Goal: Information Seeking & Learning: Understand process/instructions

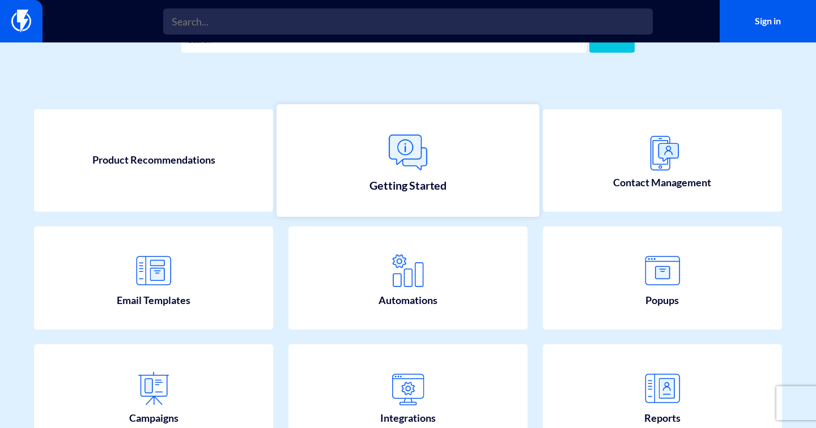
scroll to position [63, 0]
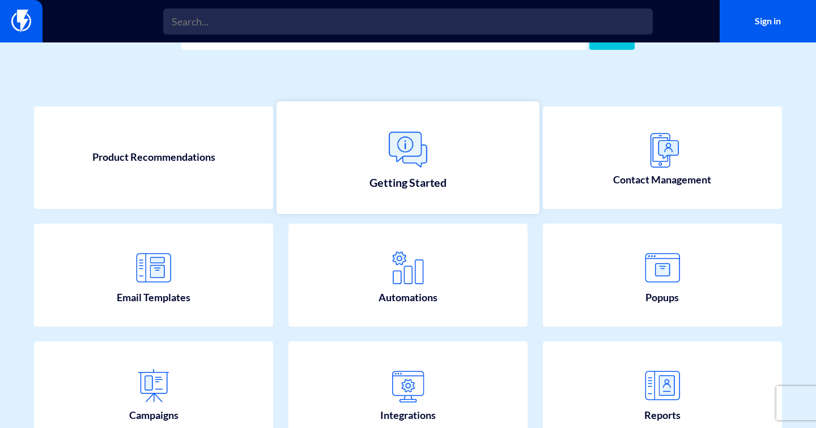
click at [446, 164] on link "Getting Started" at bounding box center [407, 157] width 263 height 113
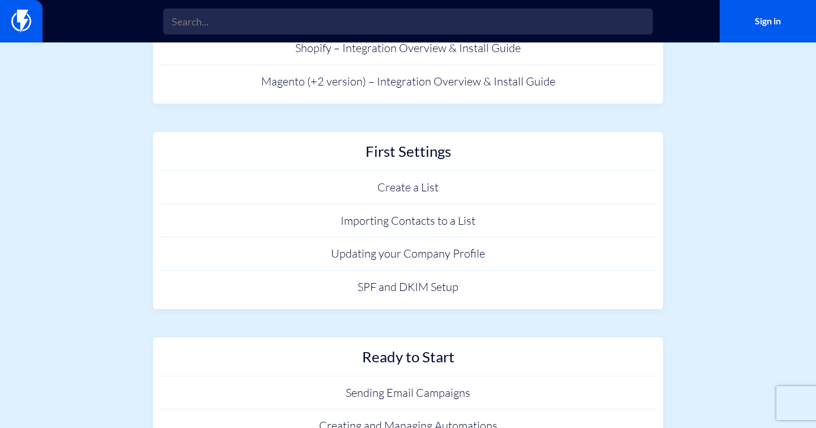
scroll to position [172, 0]
click at [402, 286] on link "SPF and DKIM Setup" at bounding box center [408, 287] width 498 height 33
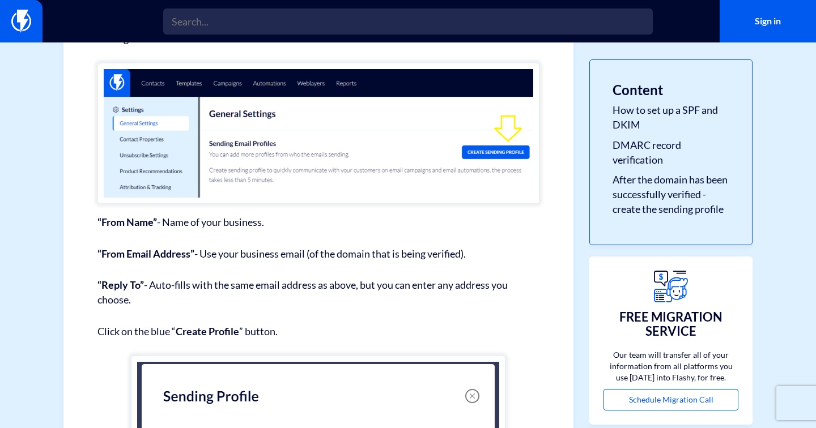
scroll to position [3083, 0]
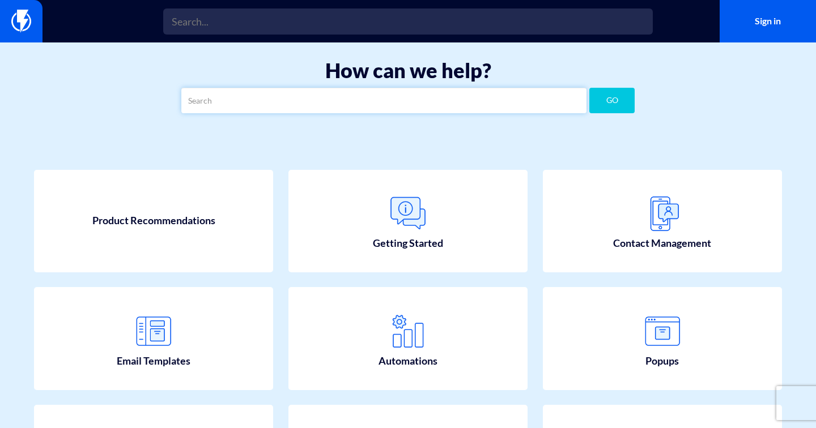
click at [316, 104] on input "text" at bounding box center [383, 100] width 405 height 25
type input "ב"
type input "csv"
click at [589, 88] on button "GO" at bounding box center [611, 100] width 45 height 25
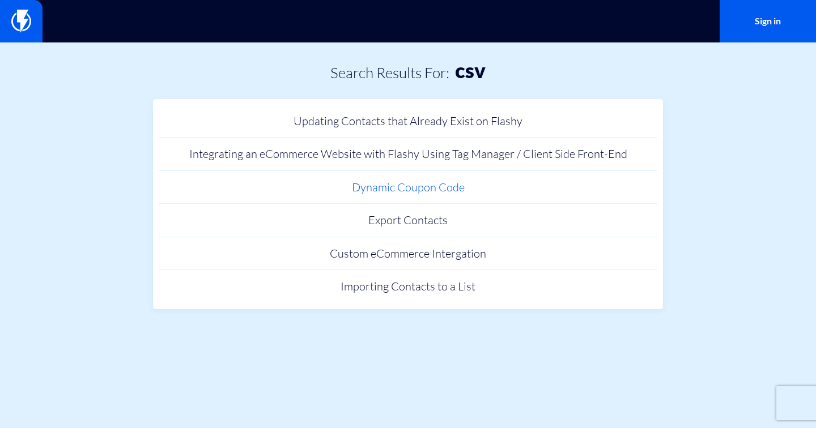
click at [378, 191] on link "Dynamic Coupon Code" at bounding box center [408, 187] width 498 height 33
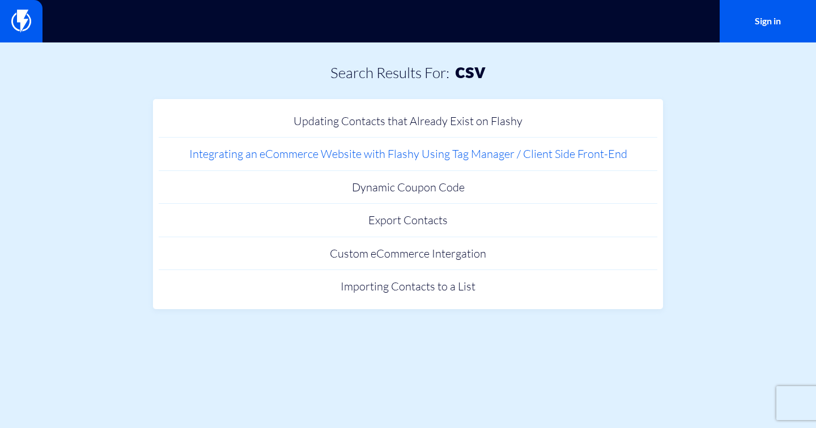
click at [311, 154] on link "Integrating an eCommerce Website with Flashy Using Tag Manager / Client Side Fr…" at bounding box center [408, 154] width 498 height 33
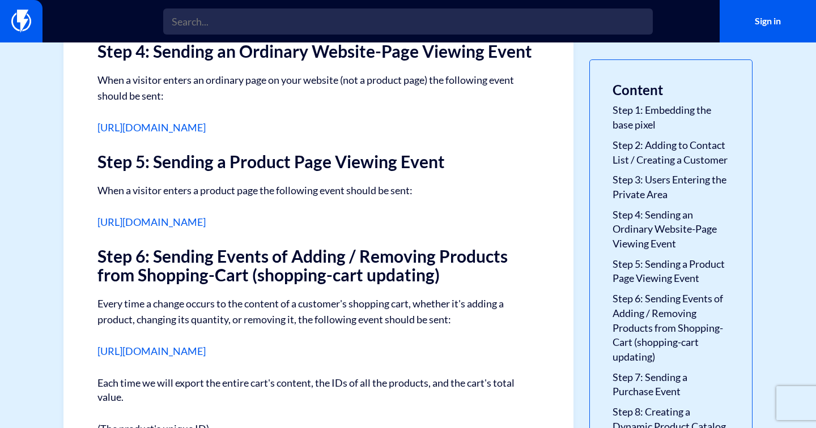
scroll to position [1256, 0]
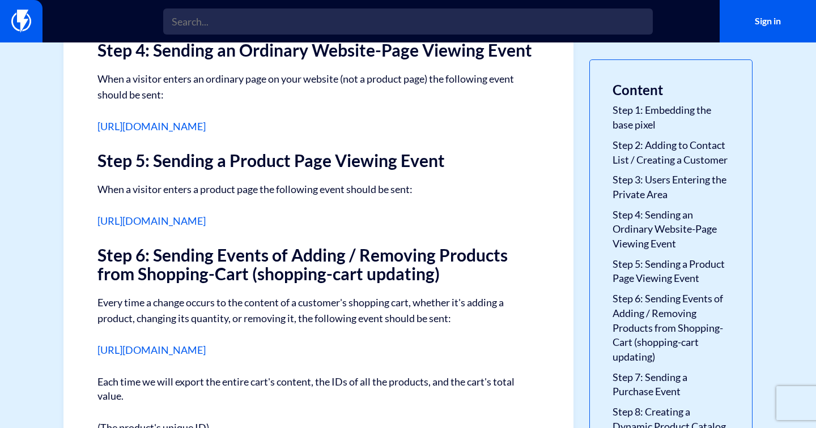
click at [206, 215] on link "https://flashy.app/docs/installation-pixels/#view-content" at bounding box center [151, 221] width 108 height 12
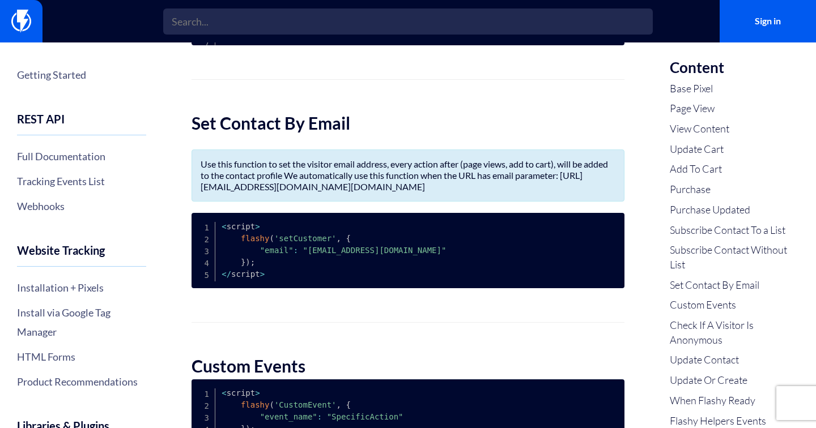
scroll to position [2303, 0]
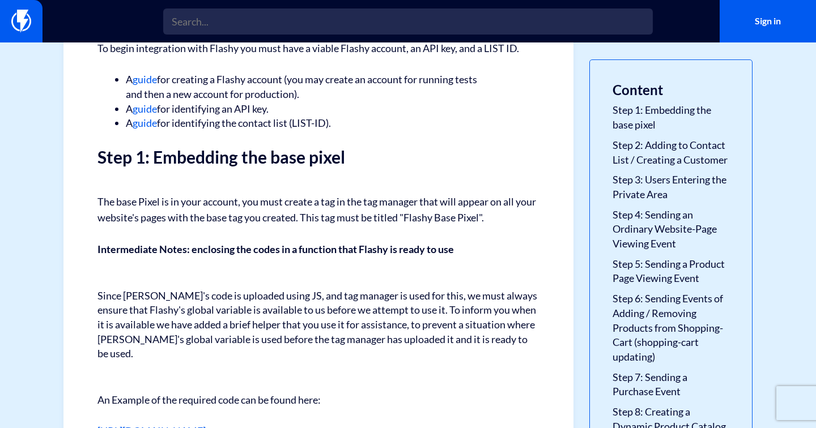
scroll to position [453, 0]
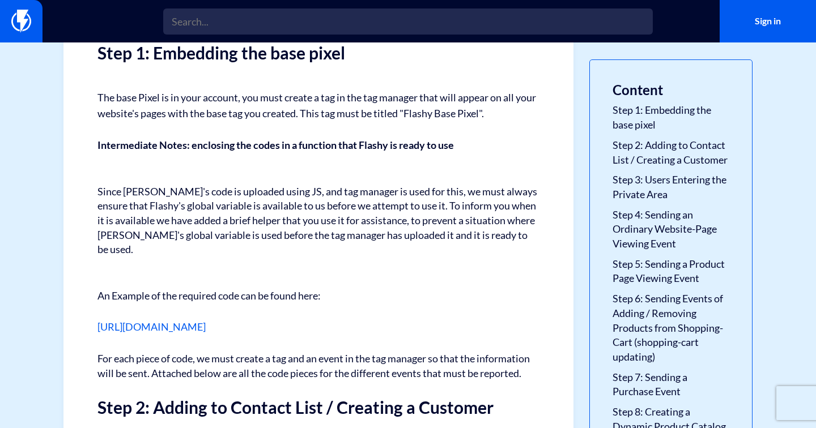
click at [206, 321] on link "[URL][DOMAIN_NAME]" at bounding box center [151, 327] width 108 height 12
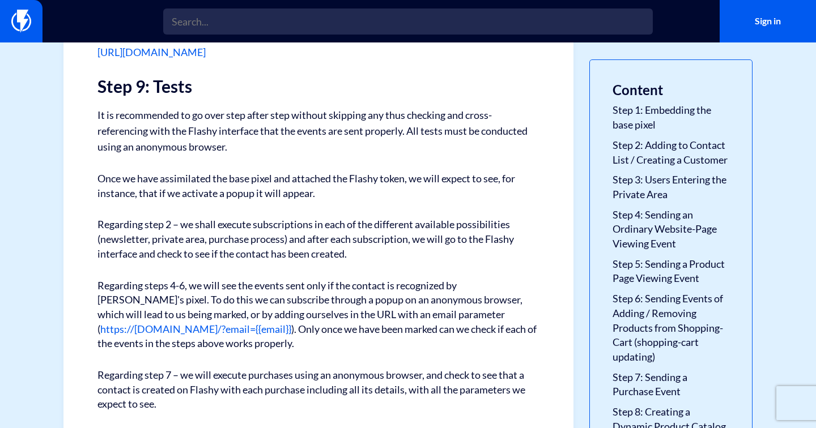
scroll to position [1950, 0]
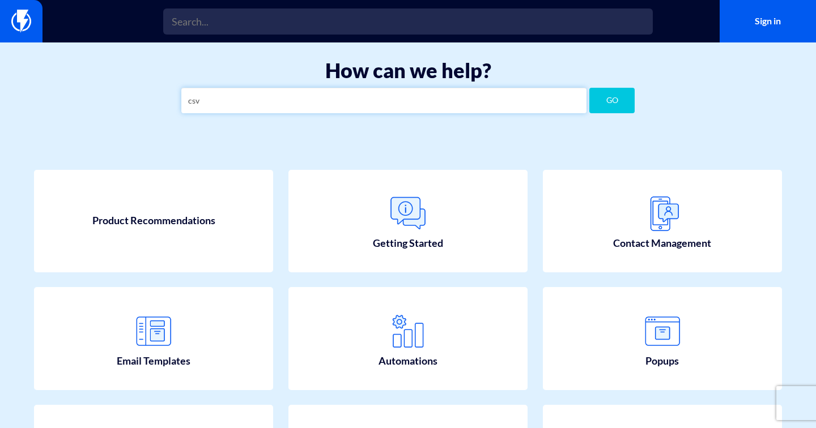
click at [292, 103] on input "csv" at bounding box center [383, 100] width 405 height 25
type input "catalog"
click at [589, 88] on button "GO" at bounding box center [611, 100] width 45 height 25
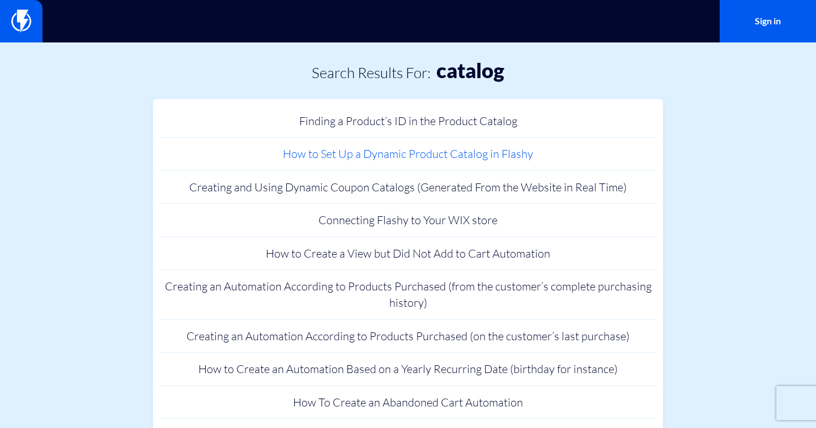
click at [357, 156] on link "How to Set Up a Dynamic Product Catalog in Flashy" at bounding box center [408, 154] width 498 height 33
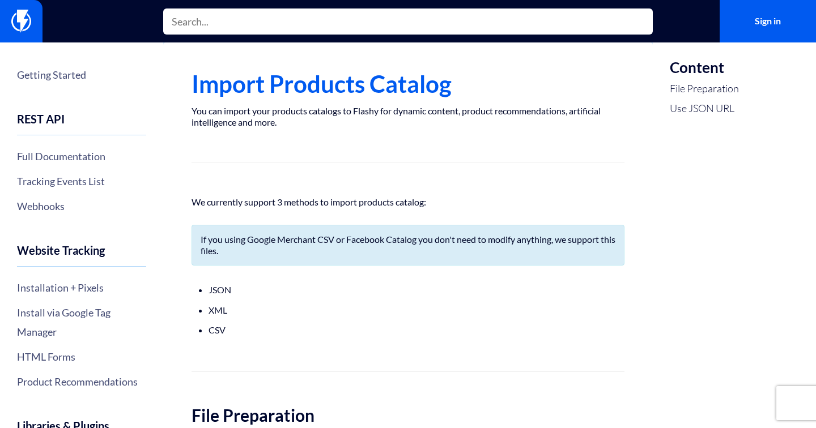
click at [310, 20] on input "text" at bounding box center [407, 21] width 489 height 26
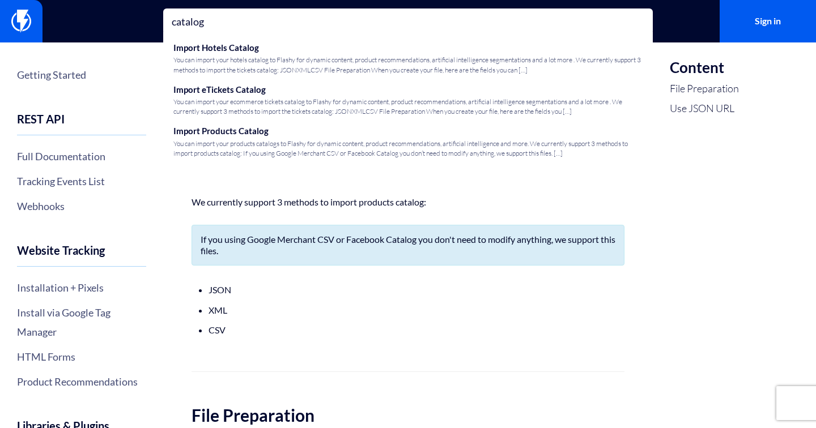
type input "catalog"
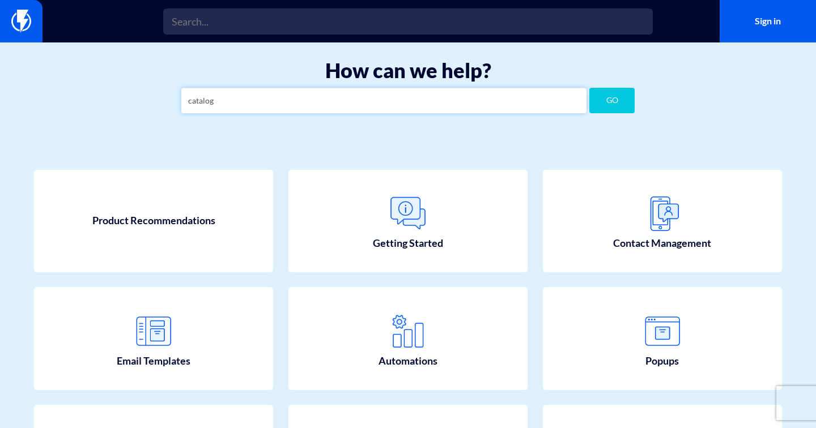
click at [293, 110] on input "catalog" at bounding box center [383, 100] width 405 height 25
type input "import produc"
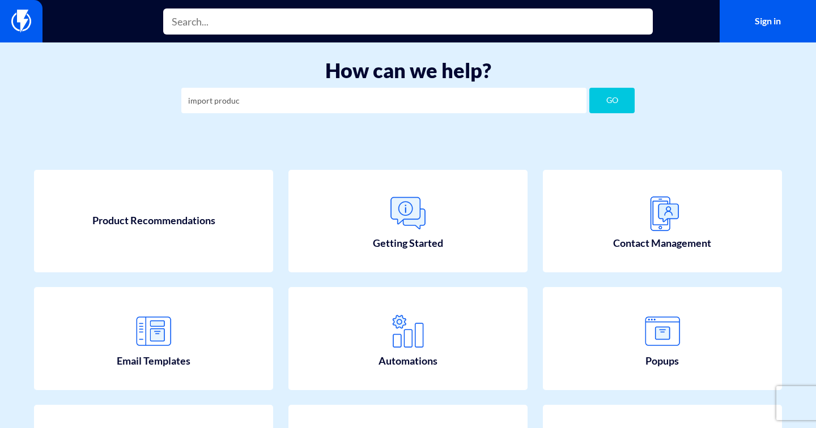
click at [228, 34] on input "text" at bounding box center [407, 21] width 489 height 26
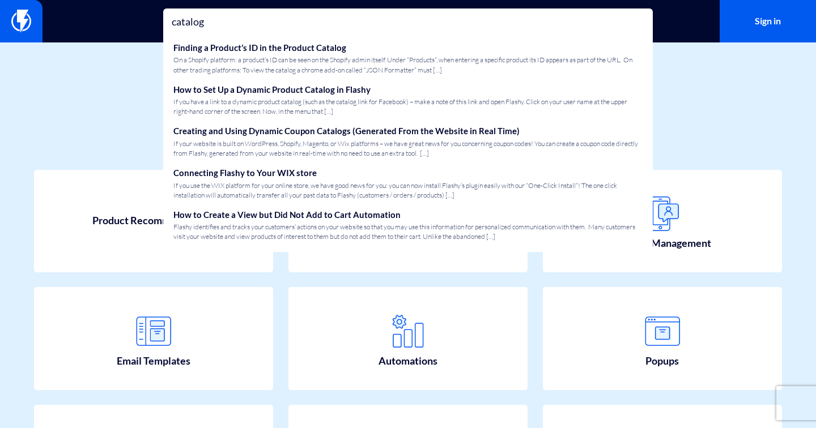
type input "catalog"
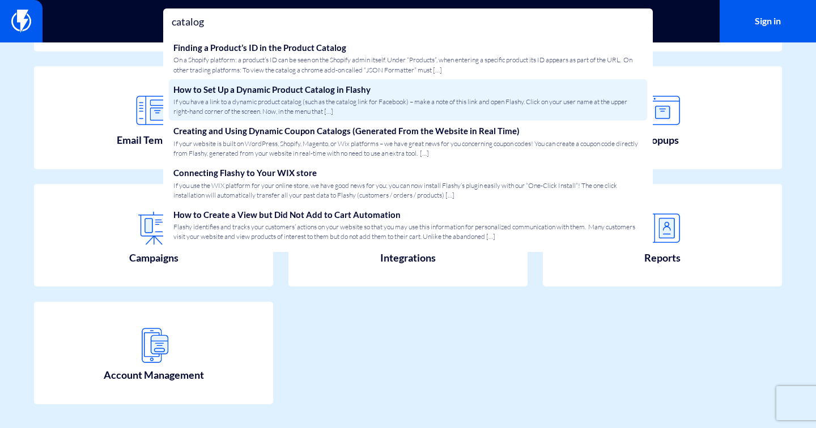
scroll to position [246, 0]
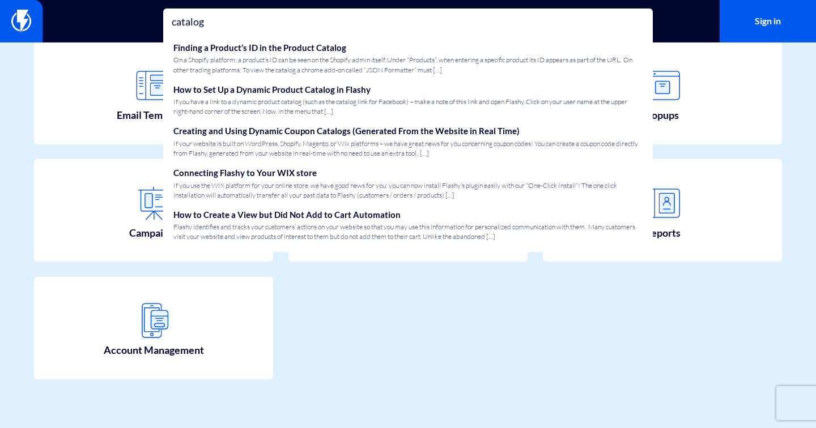
click at [713, 308] on div "Product Recommendations Getting Started Contact Management" at bounding box center [408, 159] width 816 height 539
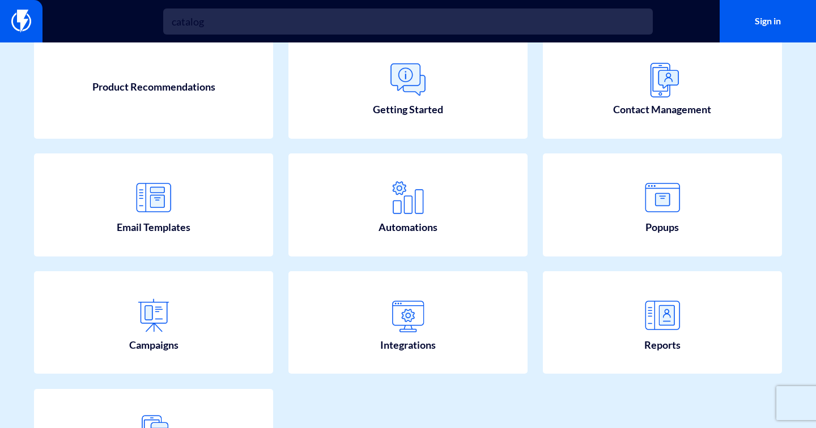
scroll to position [0, 0]
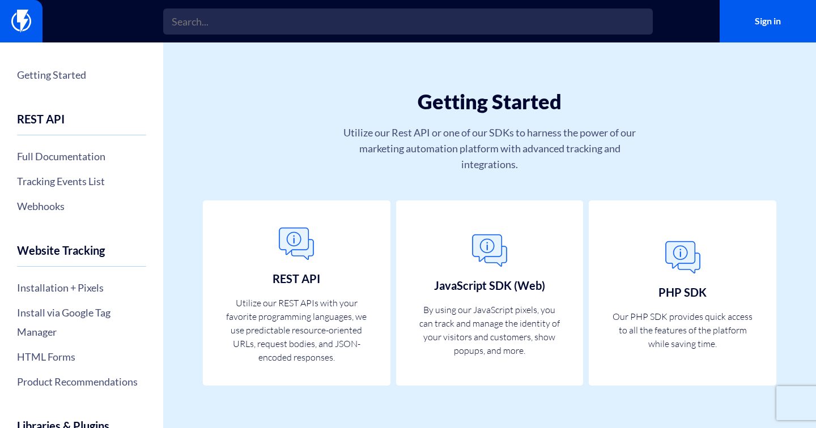
scroll to position [23, 0]
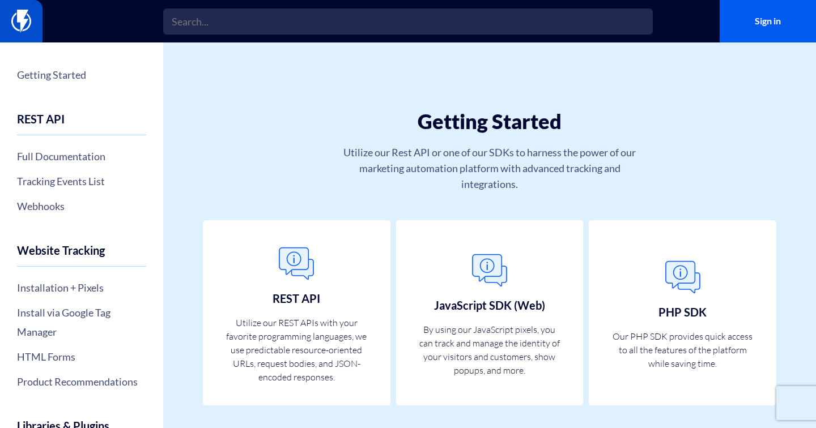
click at [28, 11] on img at bounding box center [21, 21] width 20 height 23
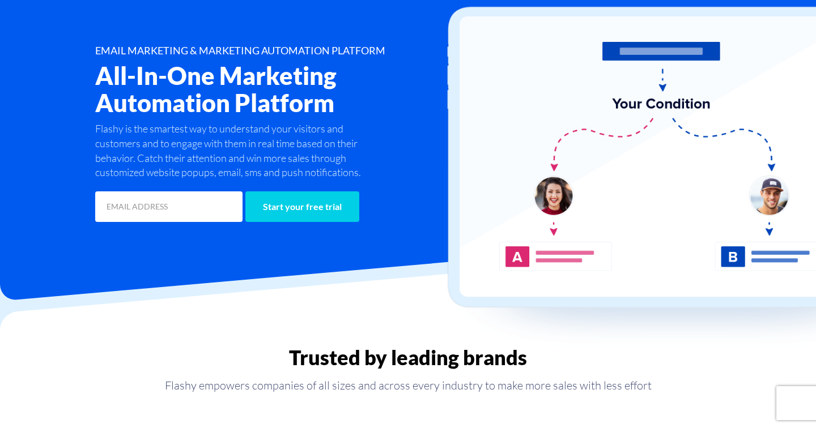
scroll to position [135, 0]
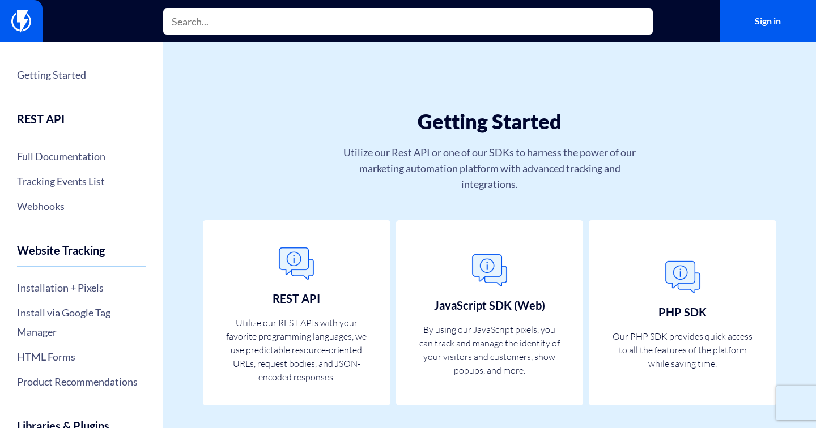
click at [373, 21] on input "text" at bounding box center [407, 21] width 489 height 26
type input "t"
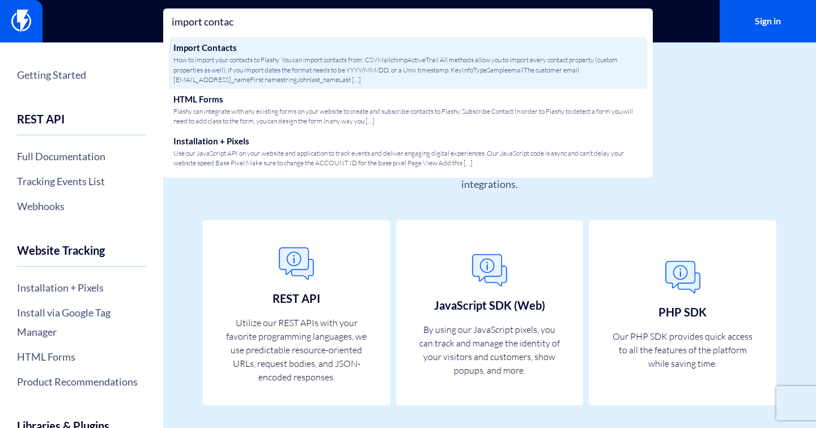
type input "import contac"
click at [340, 71] on span "How to import your contacts to Flashy. You can import contacts from: CSVMailchi…" at bounding box center [407, 69] width 469 height 29
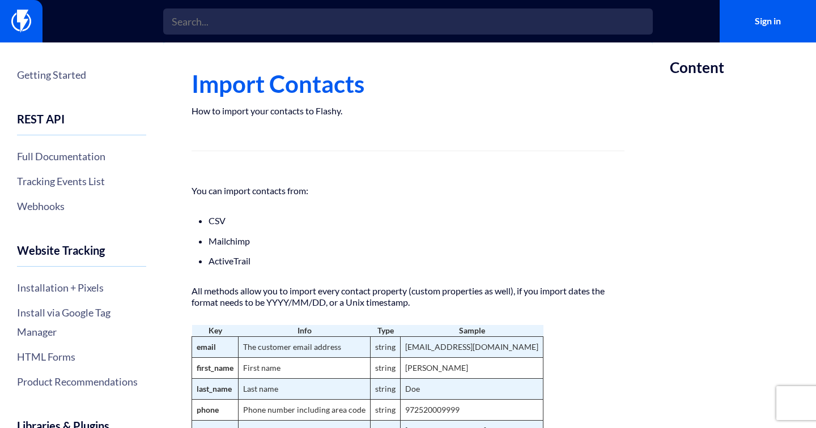
scroll to position [98, 0]
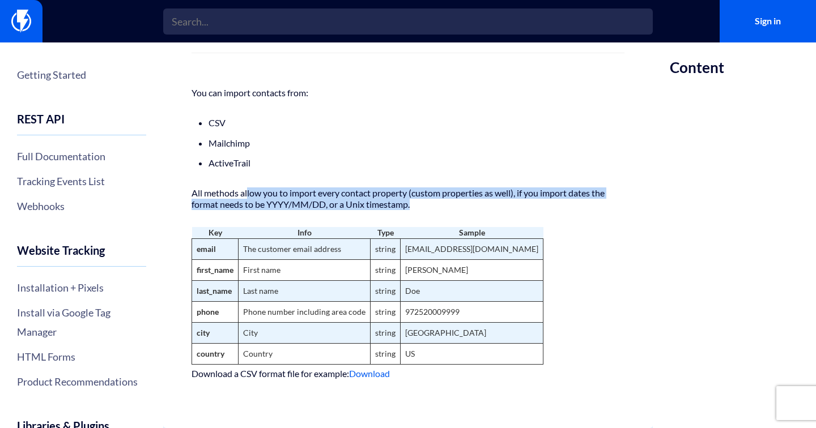
drag, startPoint x: 246, startPoint y: 188, endPoint x: 510, endPoint y: 208, distance: 264.8
click at [510, 208] on p "All methods allow you to import every contact property (custom properties as we…" at bounding box center [407, 199] width 433 height 23
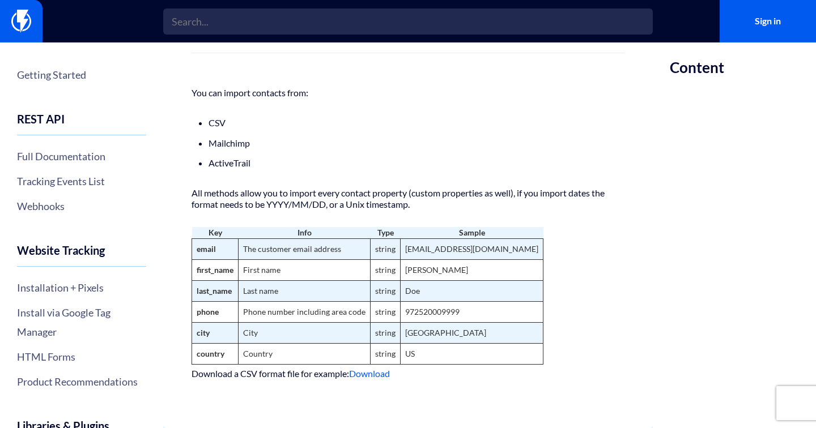
click at [323, 247] on td "The customer email address" at bounding box center [304, 248] width 132 height 21
click at [387, 252] on td "string" at bounding box center [385, 248] width 30 height 21
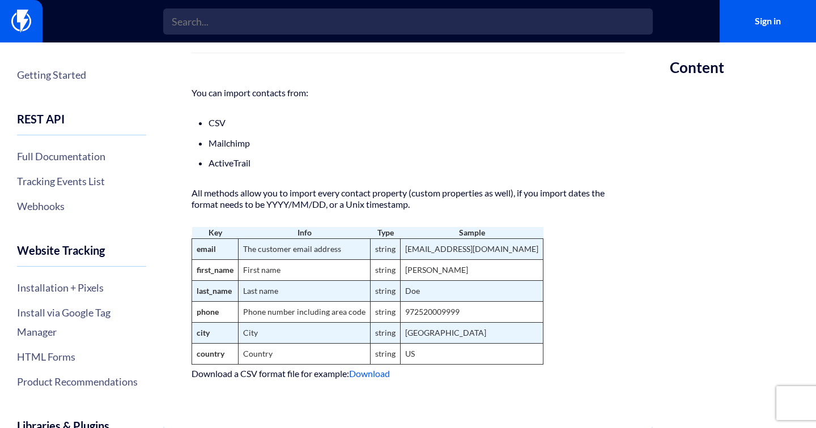
click at [312, 271] on td "First name" at bounding box center [304, 269] width 132 height 21
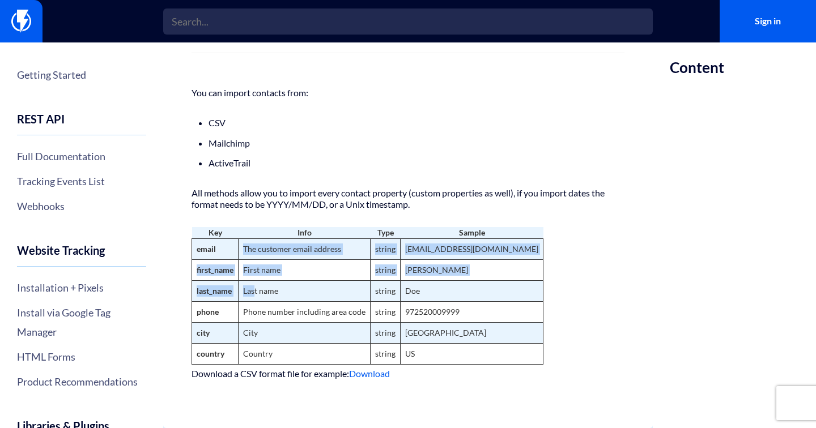
drag, startPoint x: 243, startPoint y: 254, endPoint x: 255, endPoint y: 297, distance: 45.4
click at [255, 296] on tbody "email The customer email address string [EMAIL_ADDRESS][DOMAIN_NAME] first_name…" at bounding box center [367, 301] width 351 height 126
click at [372, 374] on link "Download" at bounding box center [369, 373] width 41 height 11
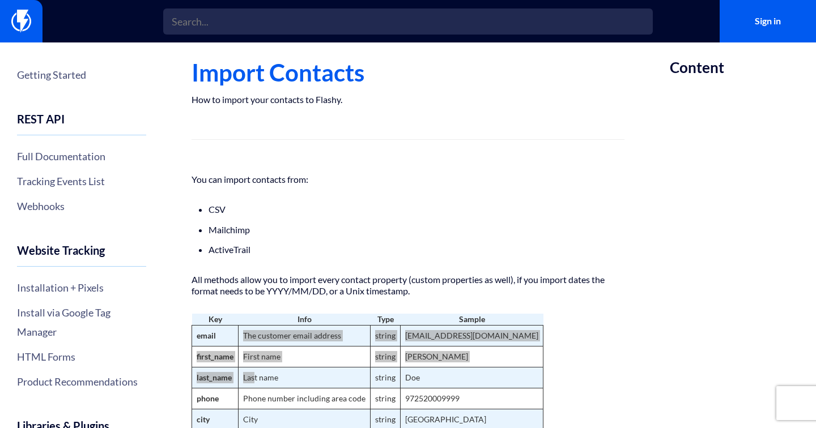
scroll to position [0, 0]
